Goal: Transaction & Acquisition: Purchase product/service

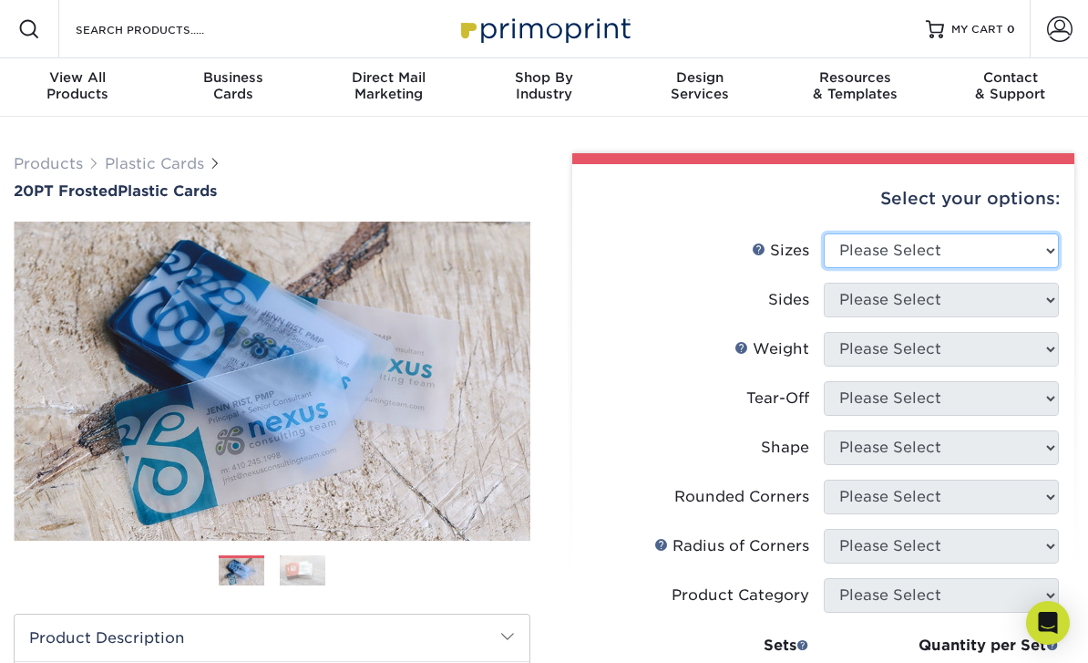
click at [1057, 236] on select "Please Select 2" x 3.5" 2" x 8" 2.12" x 3.375" 2.5" x 2.5" 4.25" x 6"" at bounding box center [942, 250] width 236 height 35
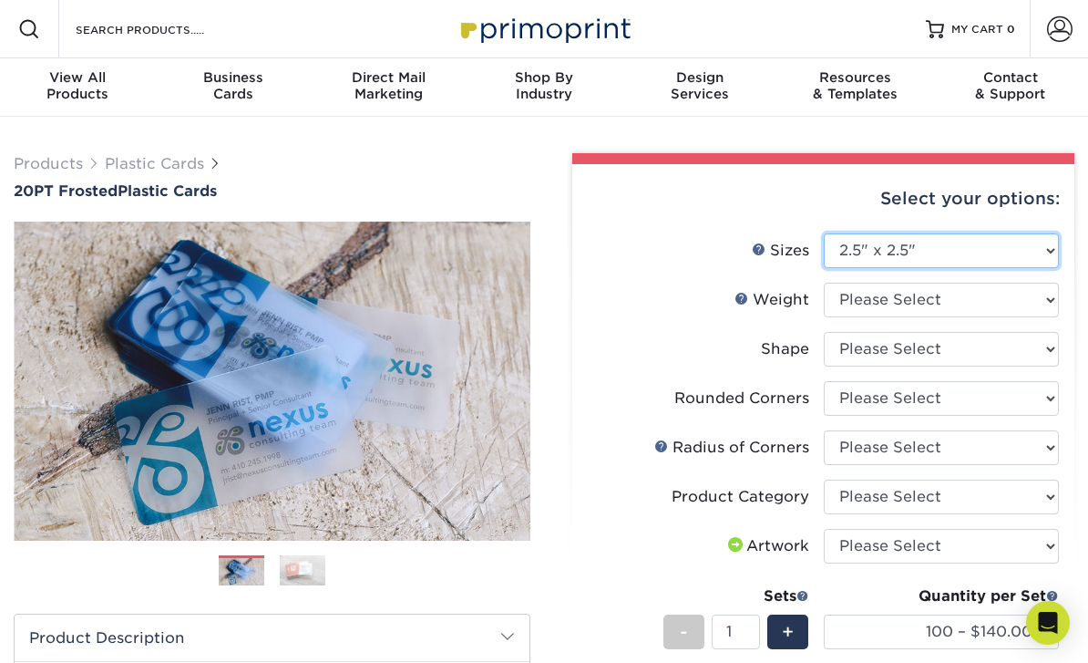
click at [1051, 247] on select "Please Select 2" x 3.5" 2" x 8" 2.12" x 3.375" 2.5" x 2.5" 4.25" x 6"" at bounding box center [942, 250] width 236 height 35
select select "2.00x3.50"
select select
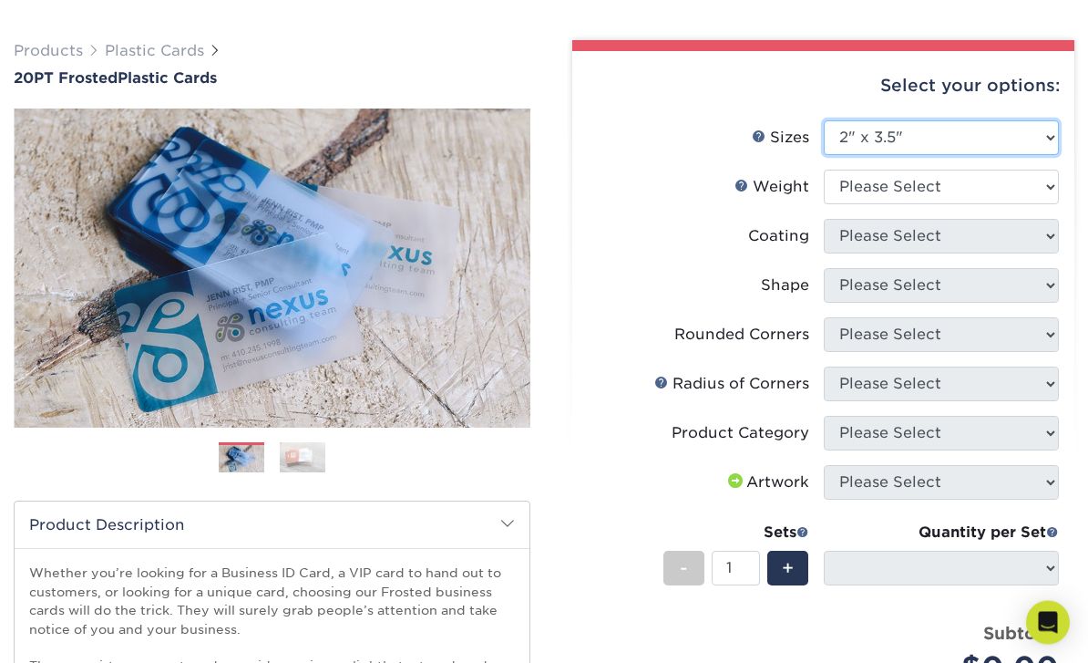
scroll to position [113, 0]
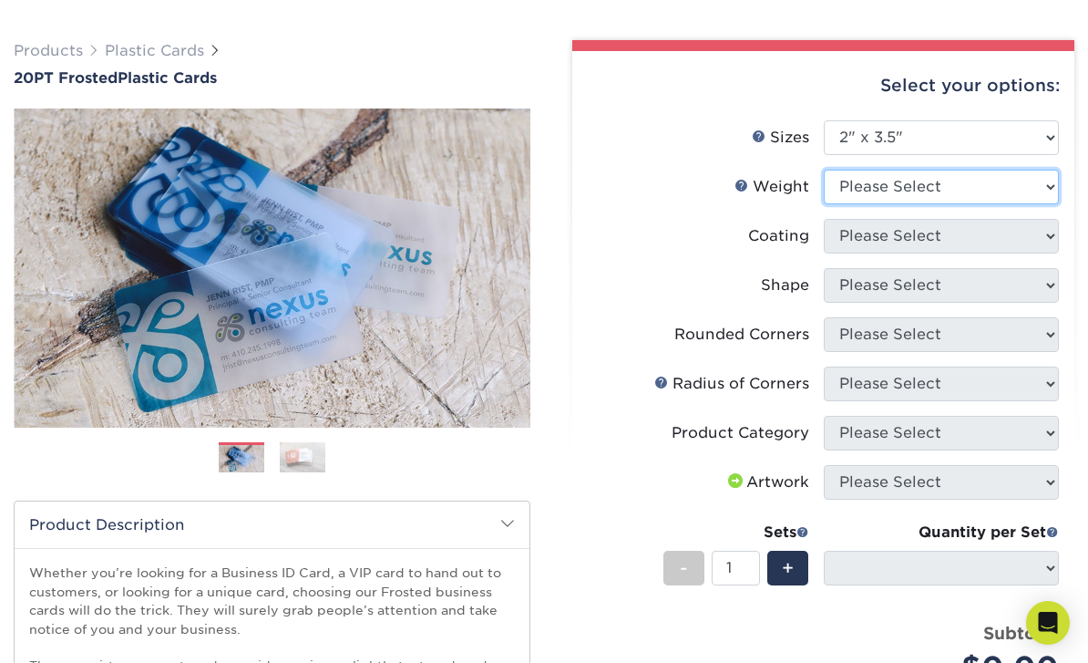
click at [1039, 192] on select "Please Select 20PT Frosted Plastic" at bounding box center [942, 187] width 236 height 35
click at [1048, 189] on select "Please Select 20PT Frosted Plastic" at bounding box center [942, 187] width 236 height 35
select select "20PT Frosted Plastic"
select select
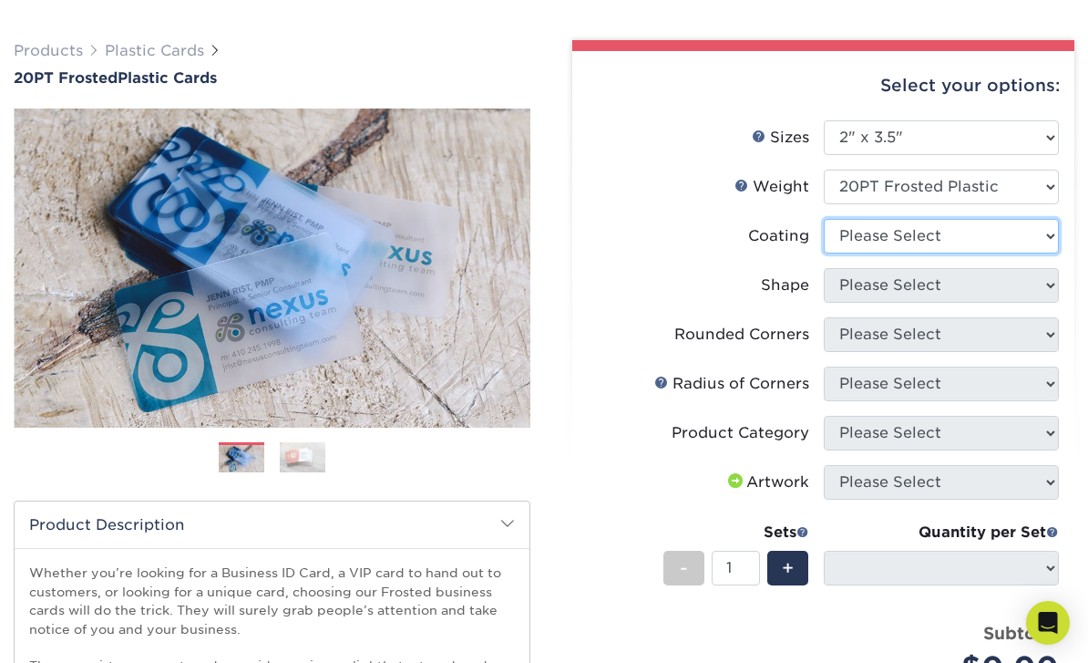
click at [1035, 229] on select at bounding box center [942, 236] width 236 height 35
select select "3e7618de-abca-4bda-9f97-8b9129e913d8"
select select
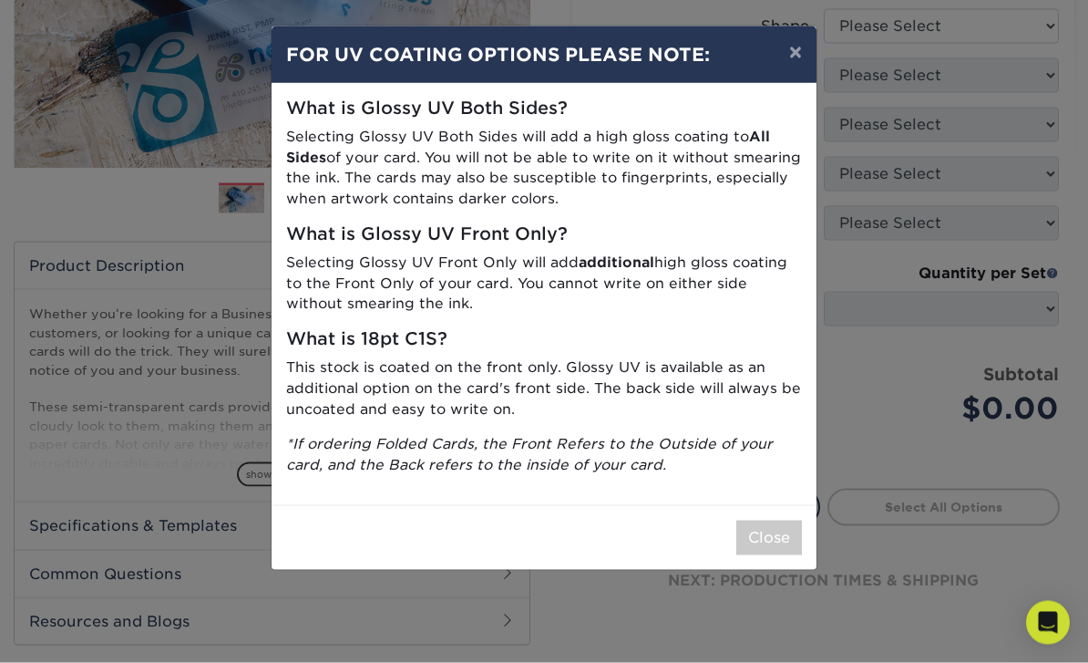
scroll to position [373, 0]
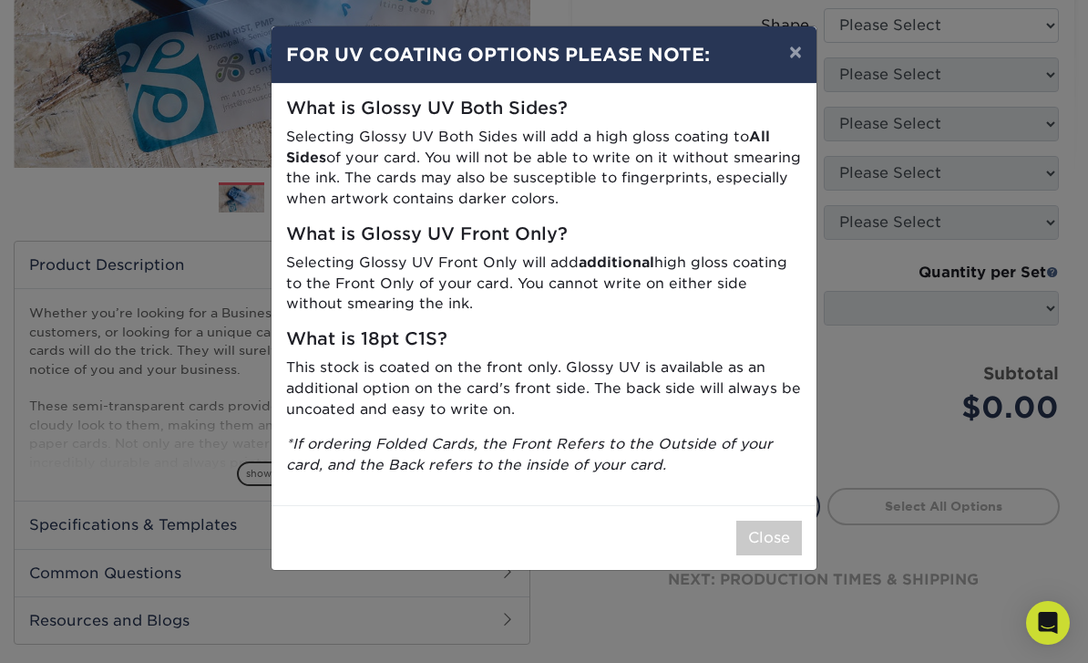
click at [788, 64] on button "×" at bounding box center [796, 51] width 42 height 51
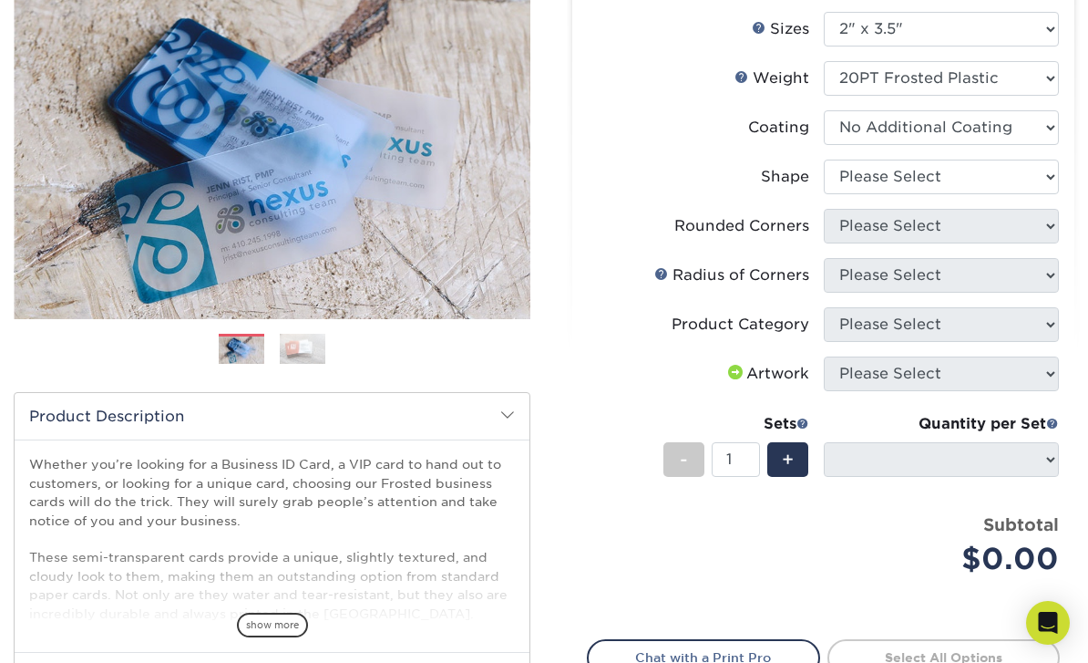
scroll to position [220, 0]
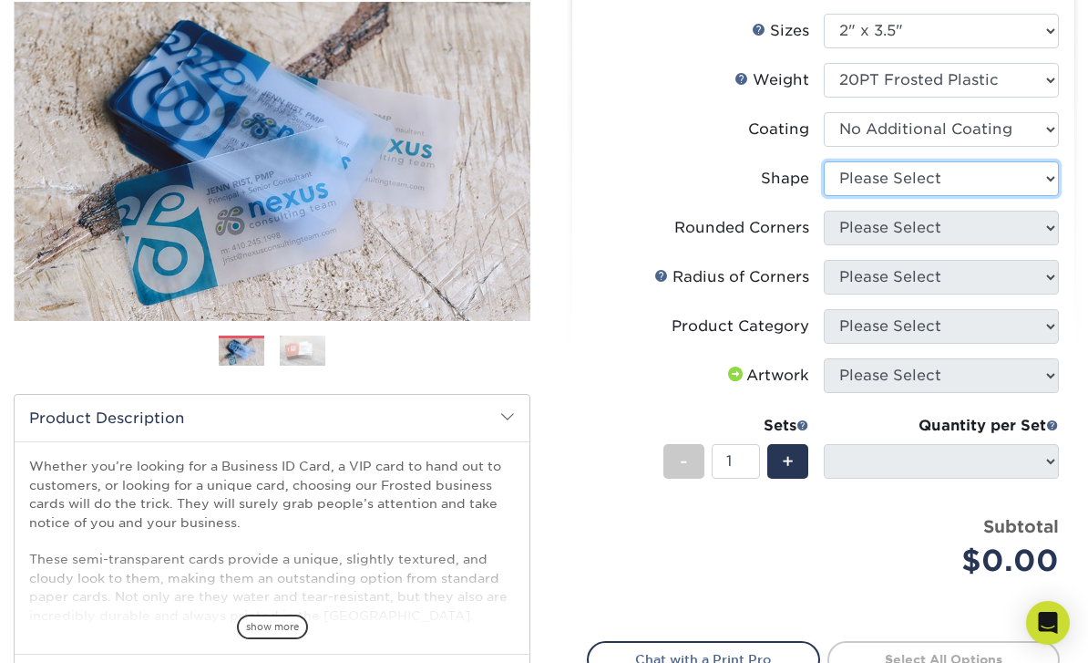
click at [1023, 181] on select "Please Select Oval Standard" at bounding box center [942, 178] width 236 height 35
select select "standard"
select select "-1"
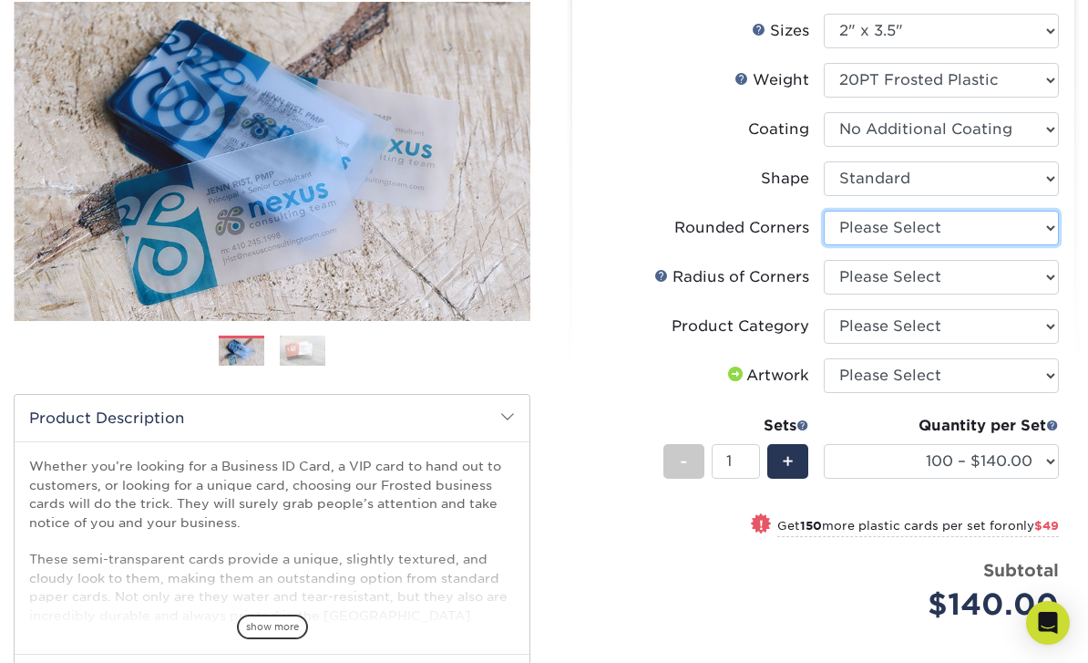
click at [1044, 224] on select "Please Select Yes - Round 4 Corners" at bounding box center [942, 228] width 236 height 35
click at [1044, 232] on select "Please Select Yes - Round 4 Corners" at bounding box center [942, 228] width 236 height 35
select select "7672df9e-0e0a-464d-8e1f-920c575e4da3"
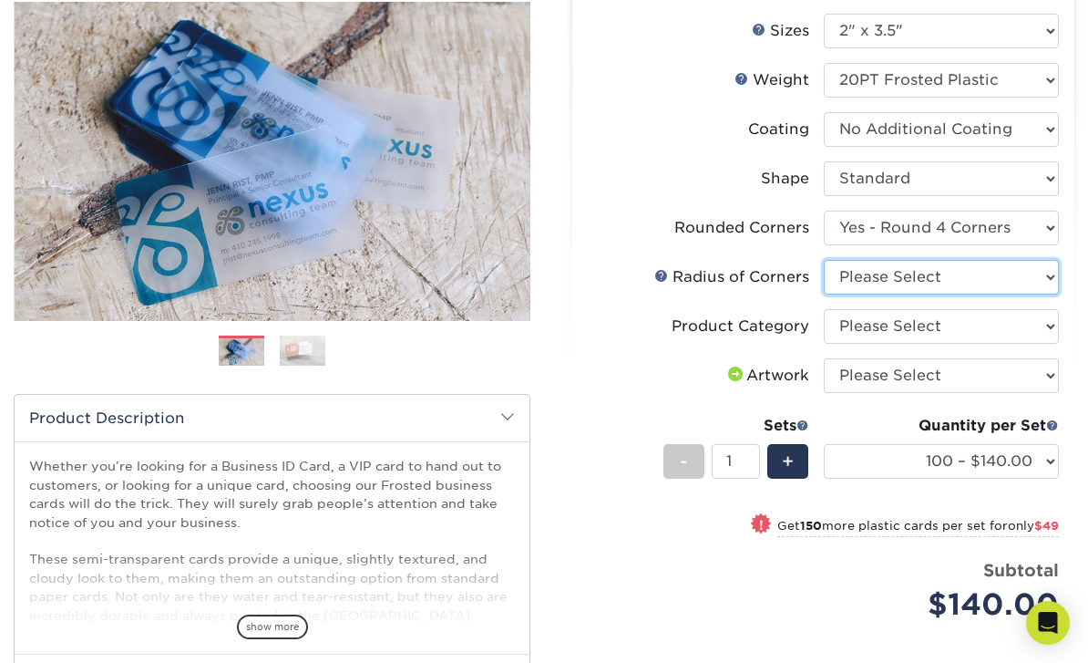
click at [1039, 272] on select "Please Select Rounded 1/8" Rounded 1/4"" at bounding box center [942, 277] width 236 height 35
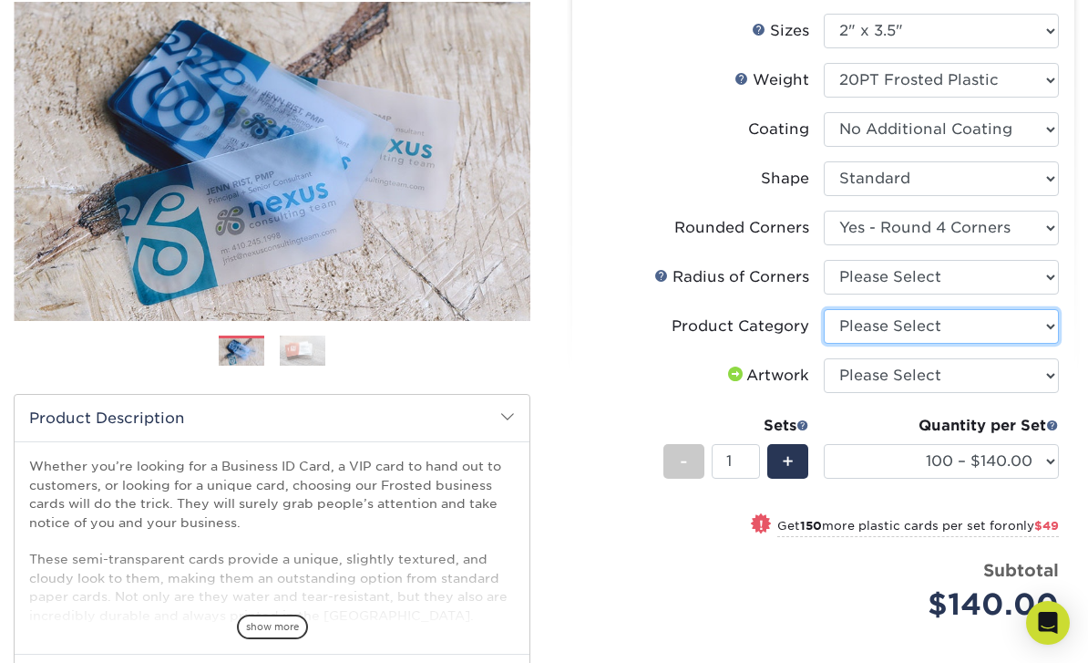
click at [1024, 324] on select "Please Select Business Cards" at bounding box center [942, 326] width 236 height 35
select select "3b5148f1-0588-4f88-a218-97bcfdce65c1"
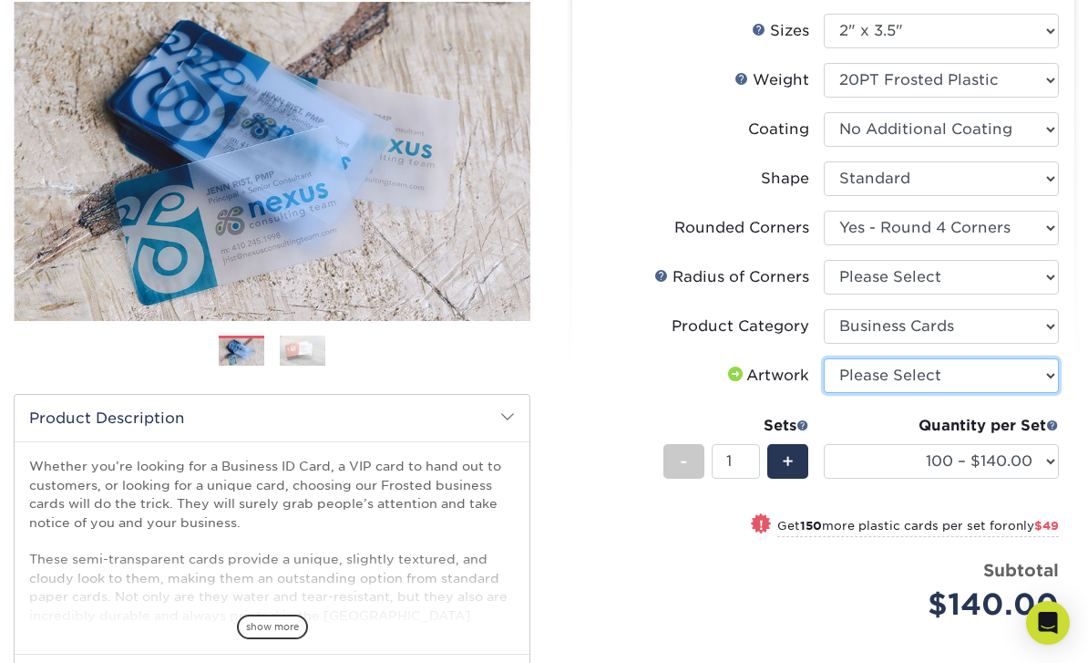
click at [1044, 376] on select "Please Select I will upload files I need a design - $100" at bounding box center [942, 375] width 236 height 35
select select "upload"
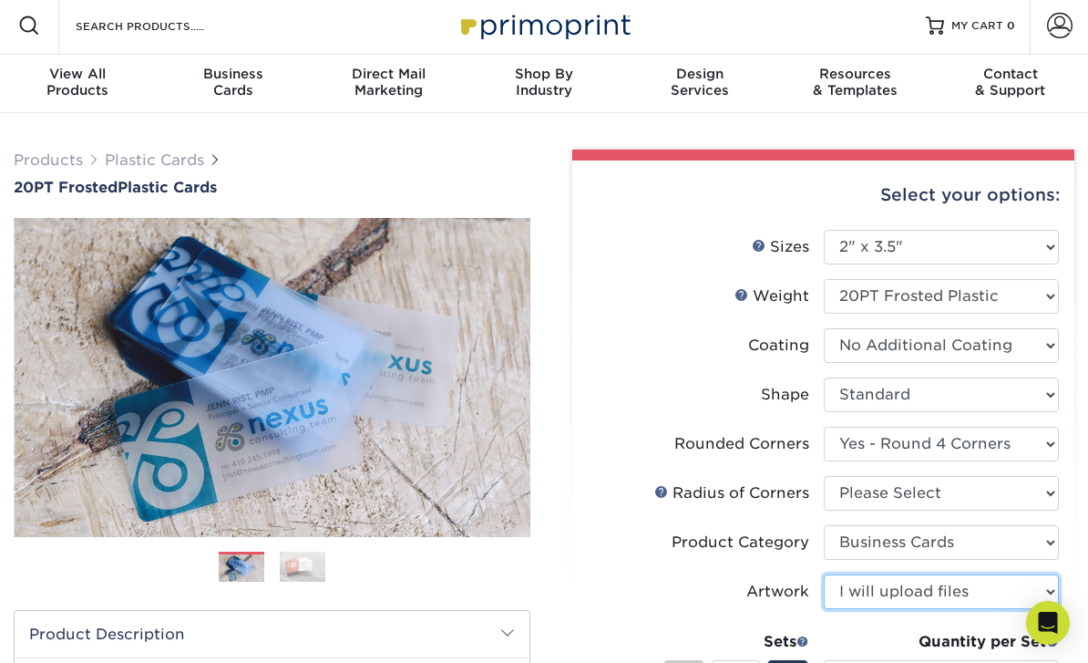
scroll to position [0, 0]
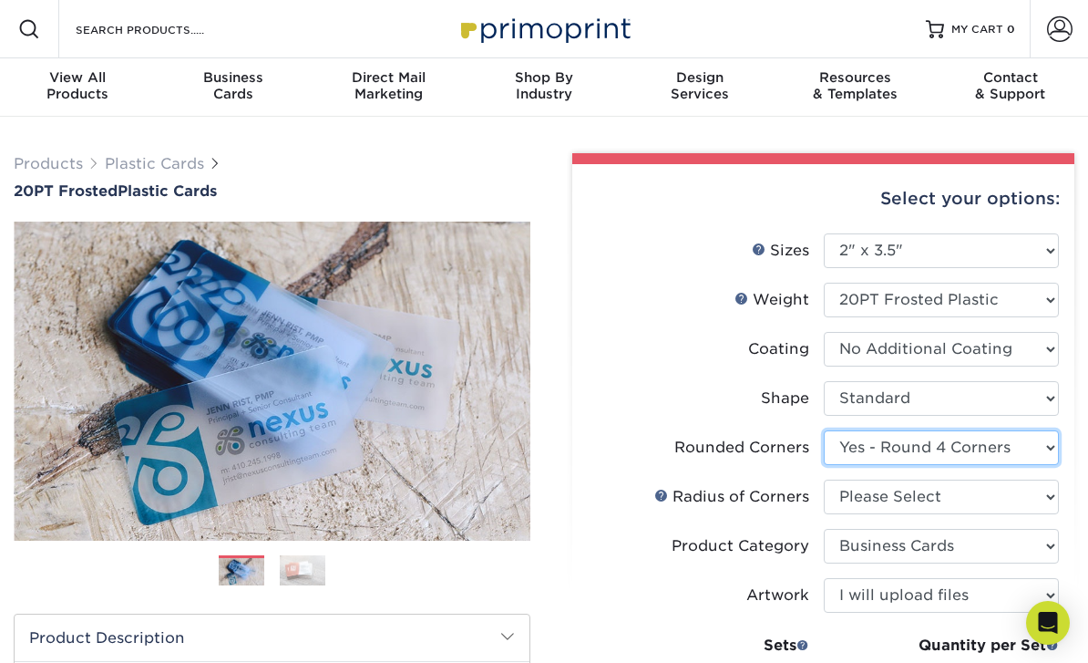
click at [1047, 441] on select "Please Select Yes - Round 4 Corners" at bounding box center [942, 447] width 236 height 35
